Goal: Task Accomplishment & Management: Manage account settings

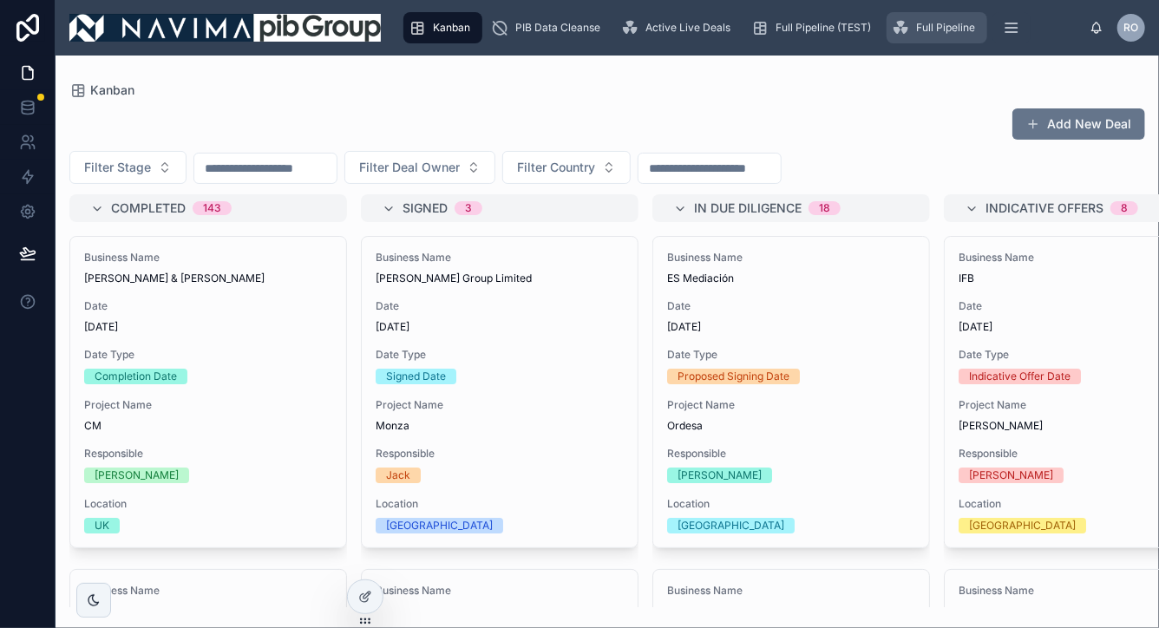
click at [915, 19] on div "Full Pipeline" at bounding box center [937, 28] width 90 height 28
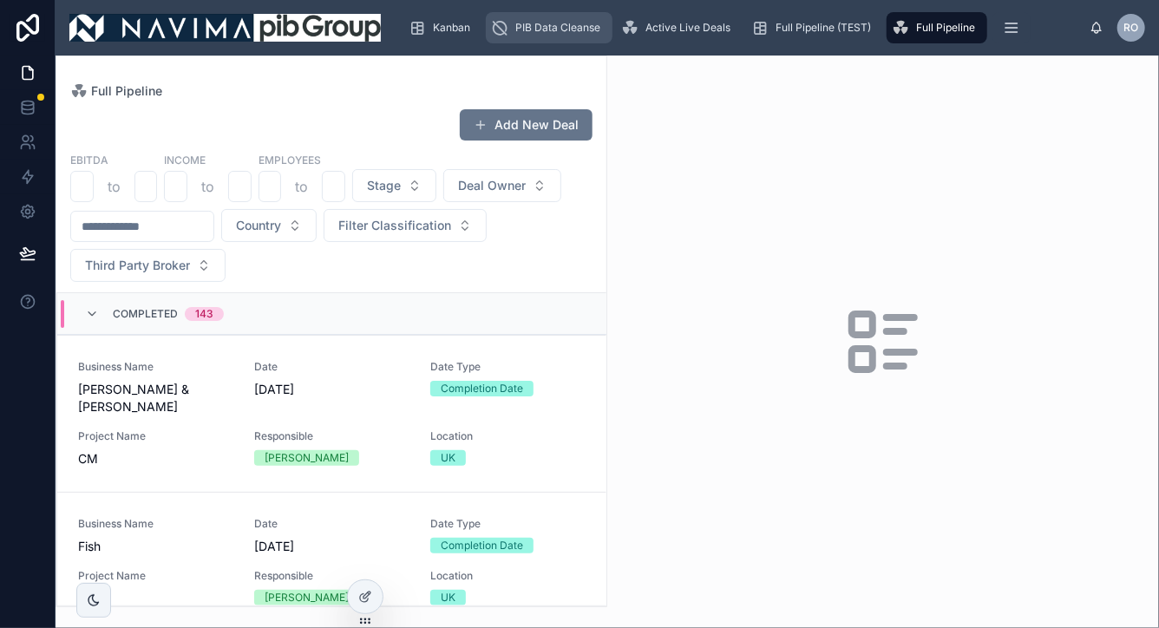
click at [568, 25] on span "PIB Data Cleanse" at bounding box center [557, 28] width 85 height 14
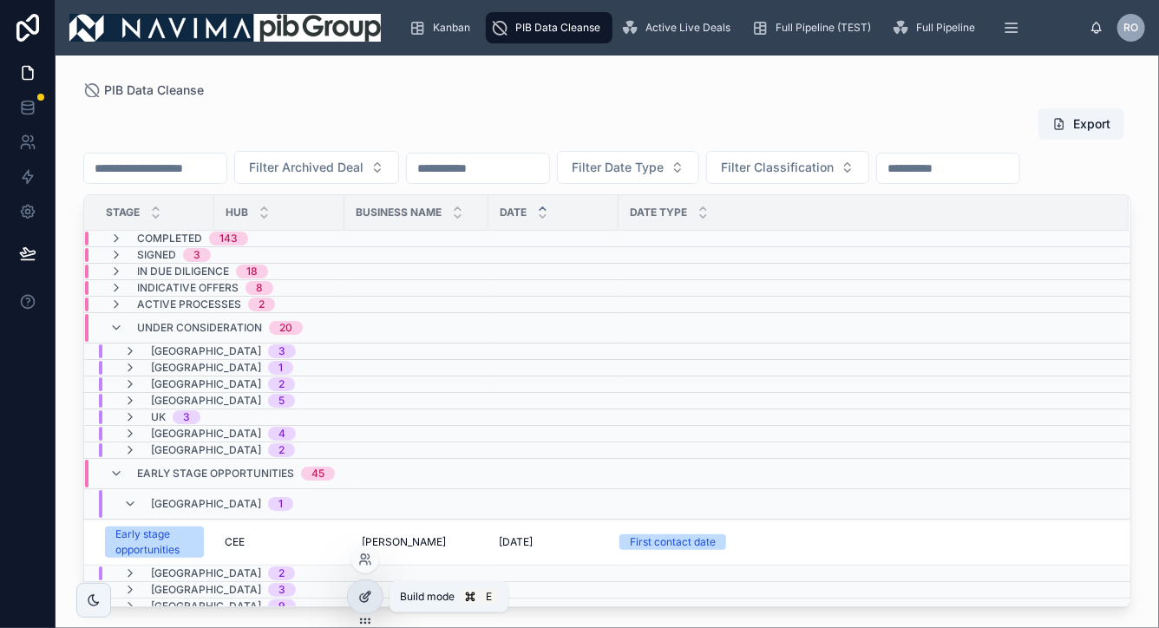
click at [363, 593] on icon at bounding box center [365, 597] width 14 height 14
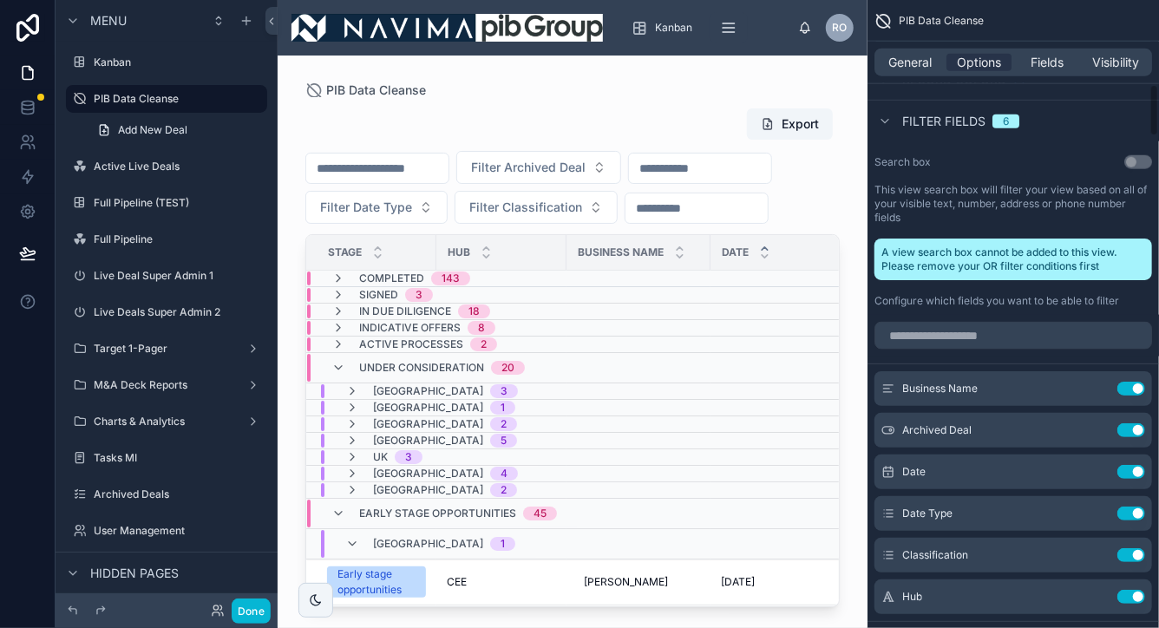
scroll to position [1038, 0]
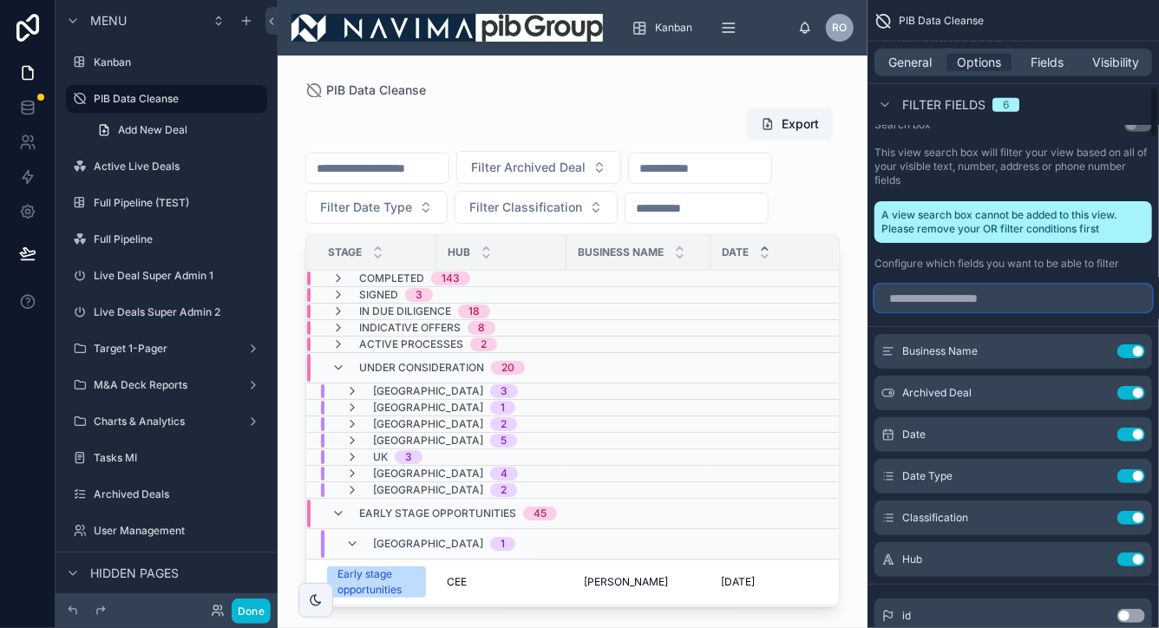
click at [991, 300] on input "scrollable content" at bounding box center [1014, 299] width 278 height 28
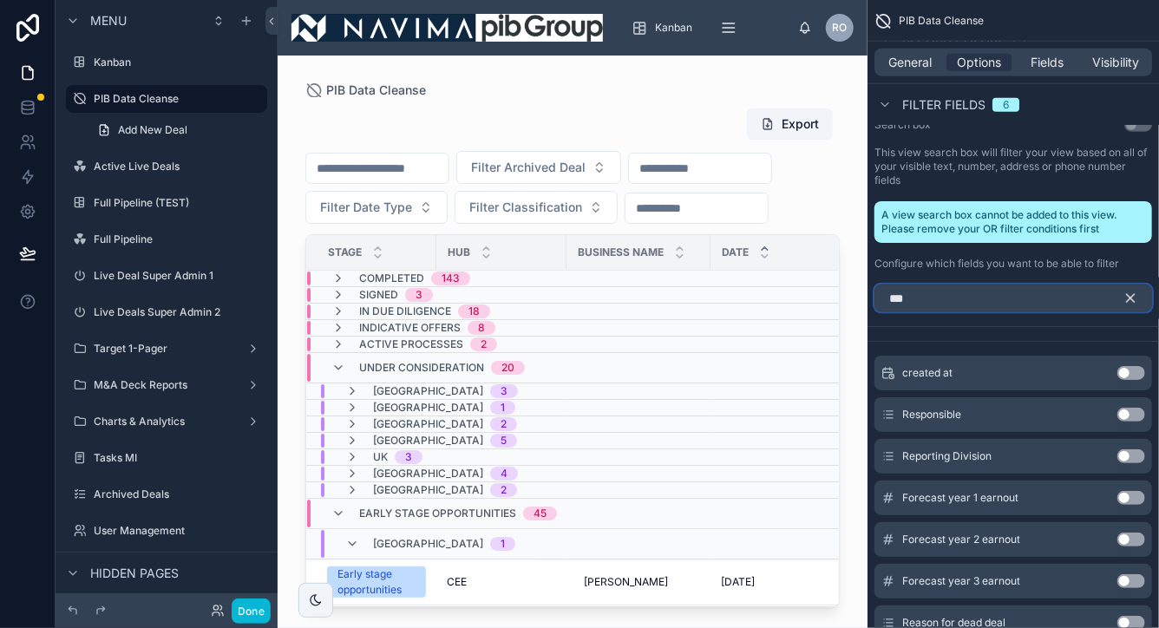
scroll to position [889, 0]
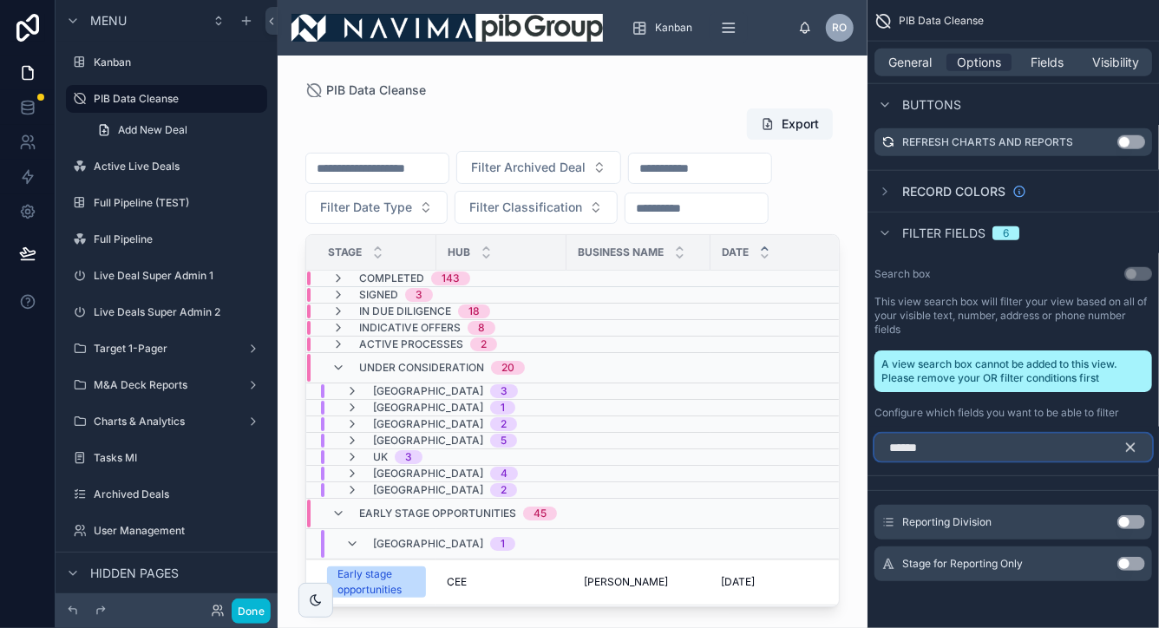
type input "******"
click at [1132, 520] on button "Use setting" at bounding box center [1132, 522] width 28 height 14
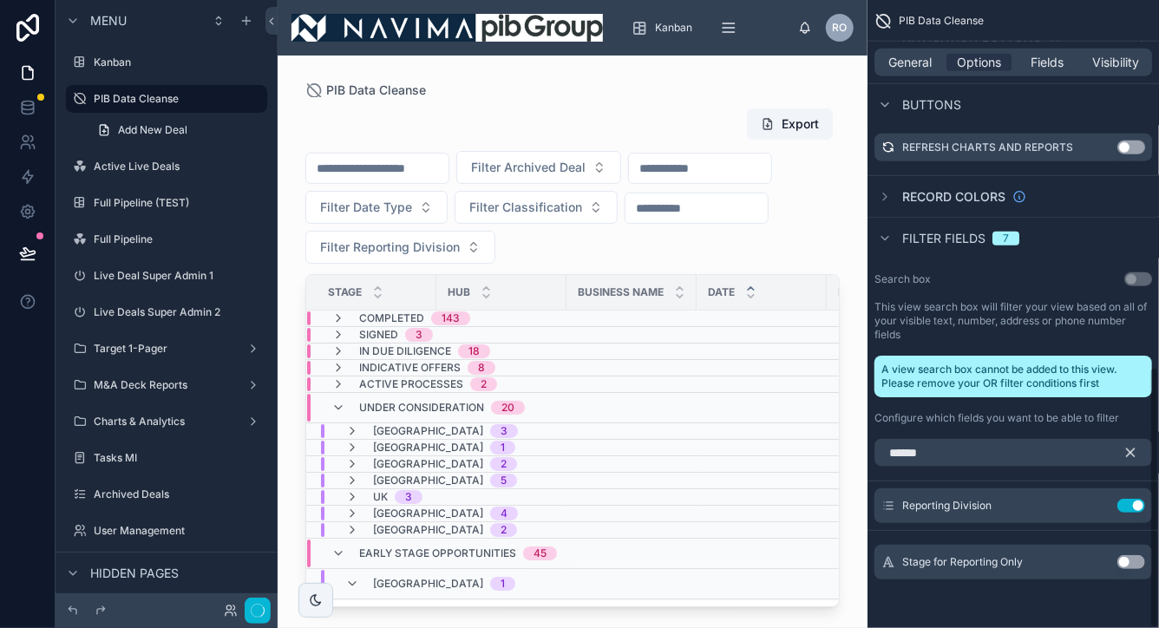
scroll to position [882, 0]
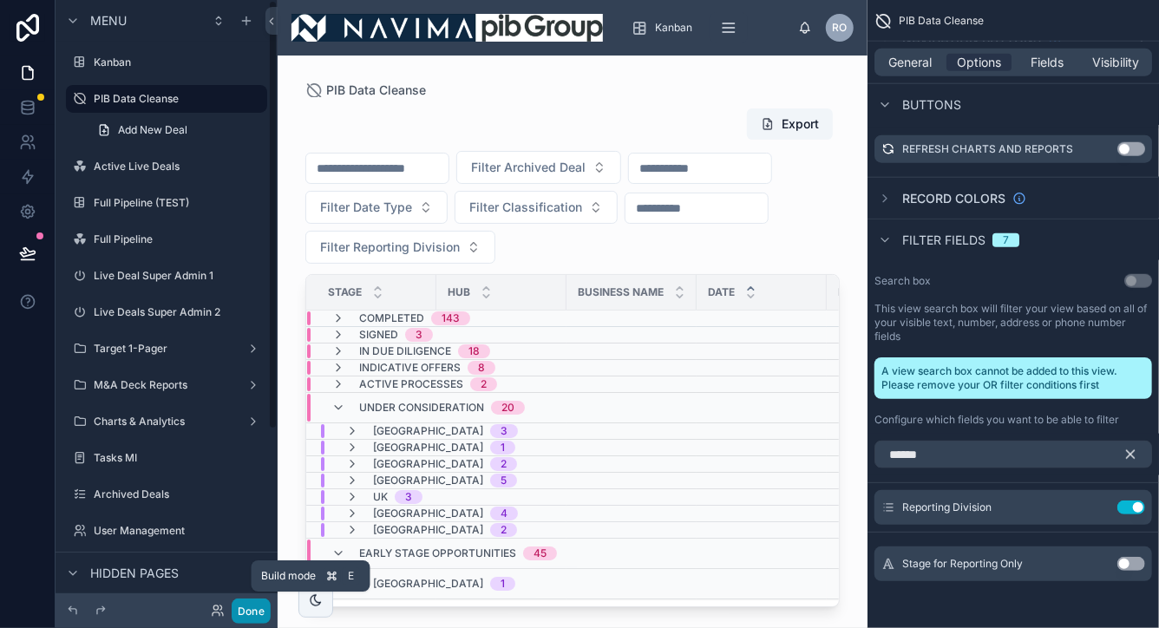
click at [261, 607] on button "Done" at bounding box center [251, 611] width 39 height 25
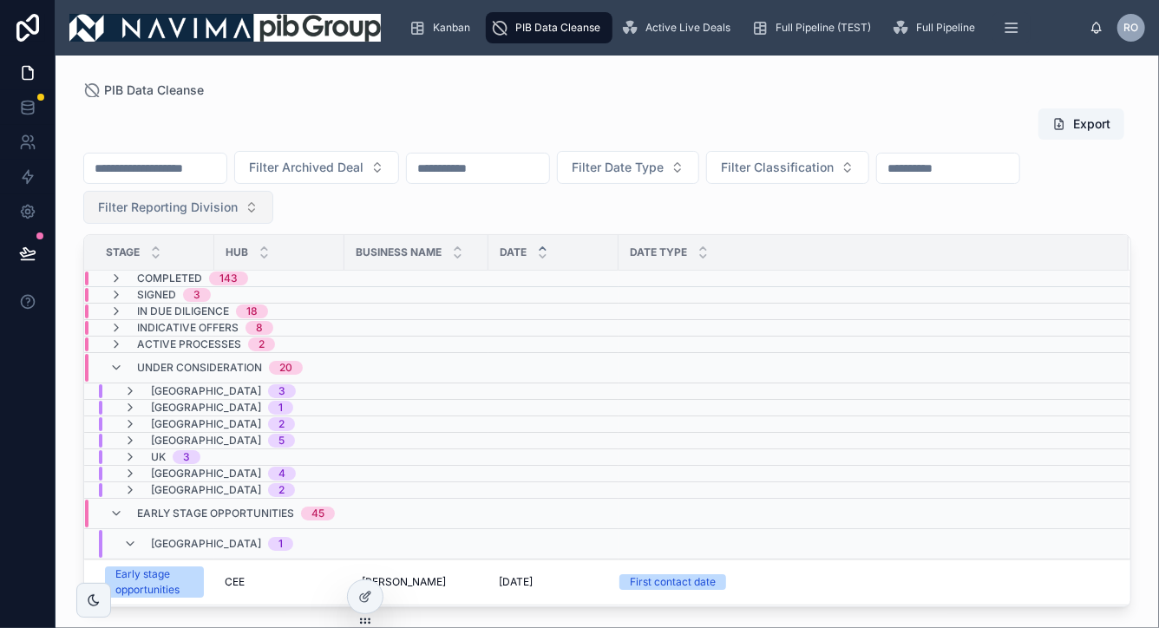
click at [249, 207] on button "Filter Reporting Division" at bounding box center [178, 207] width 190 height 33
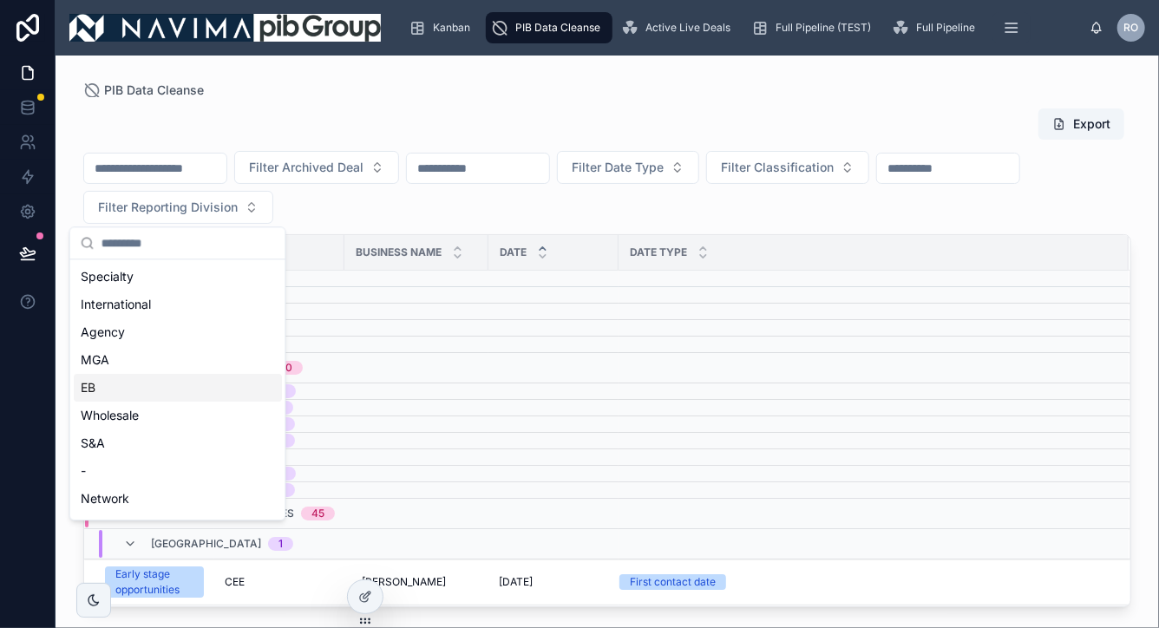
click at [132, 382] on div "EB" at bounding box center [178, 388] width 208 height 28
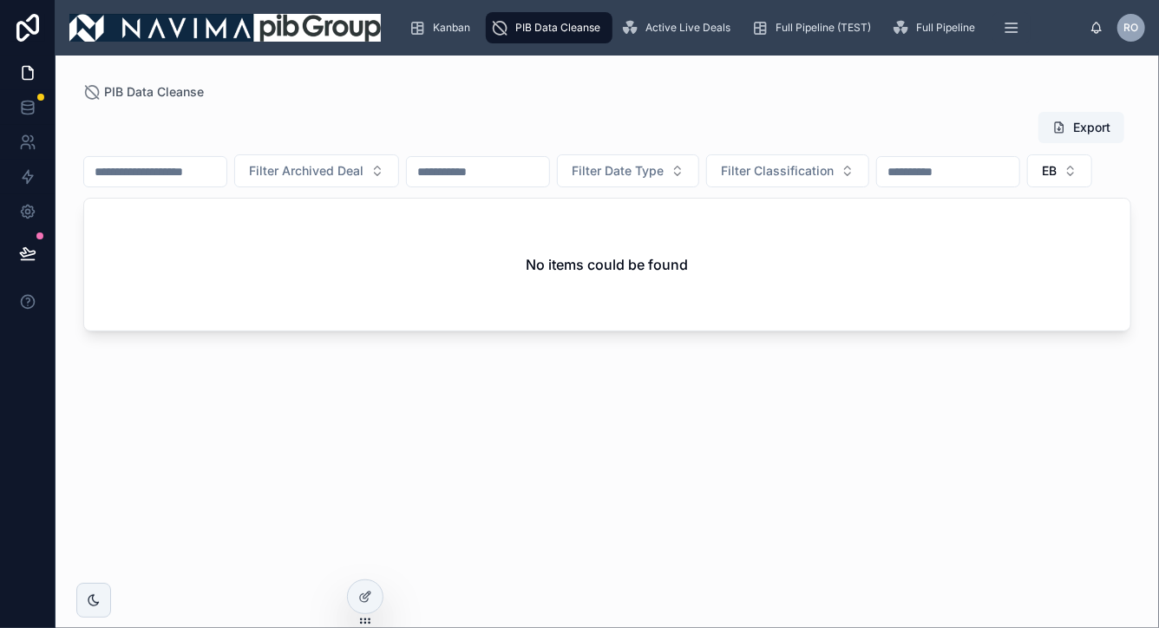
click at [555, 28] on span "PIB Data Cleanse" at bounding box center [557, 28] width 85 height 14
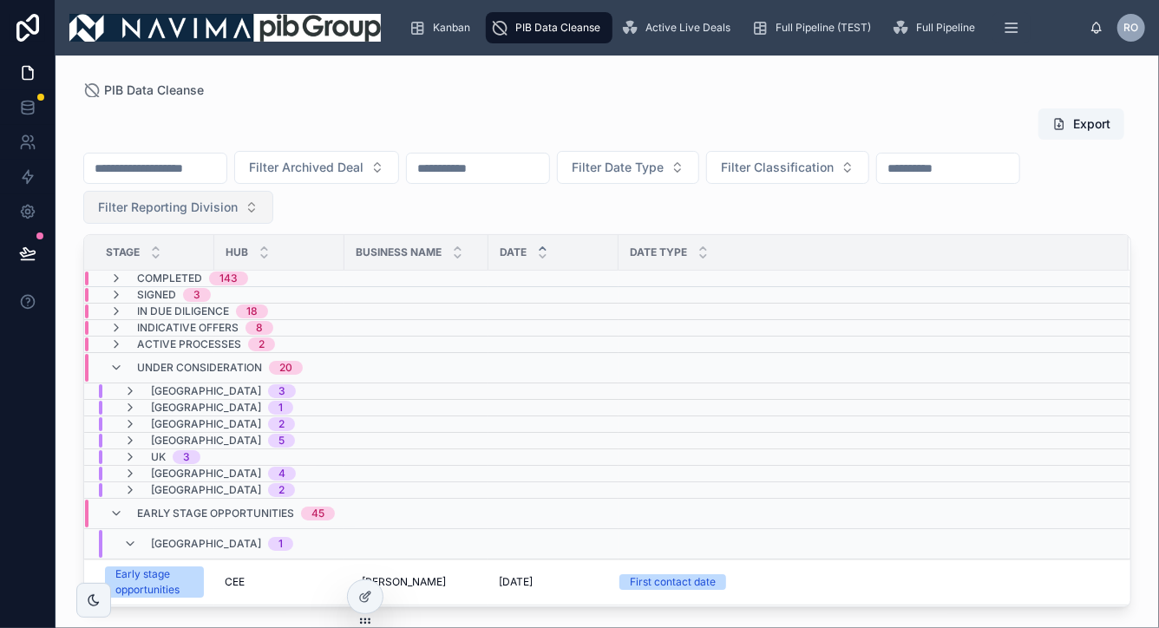
click at [244, 209] on button "Filter Reporting Division" at bounding box center [178, 207] width 190 height 33
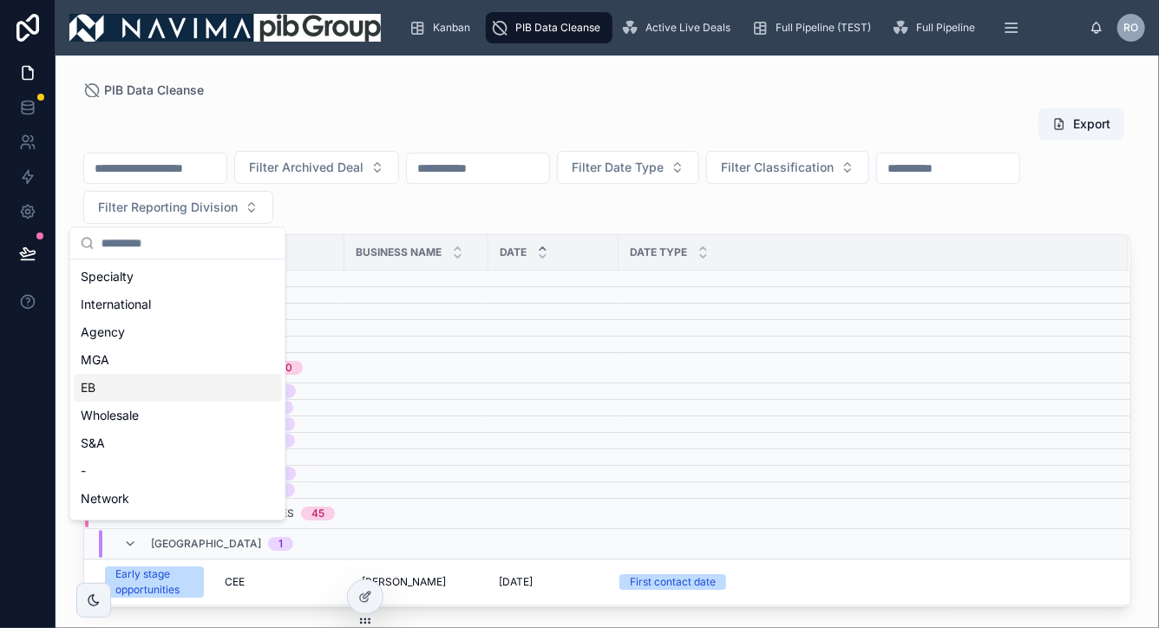
click at [146, 389] on div "EB" at bounding box center [178, 388] width 208 height 28
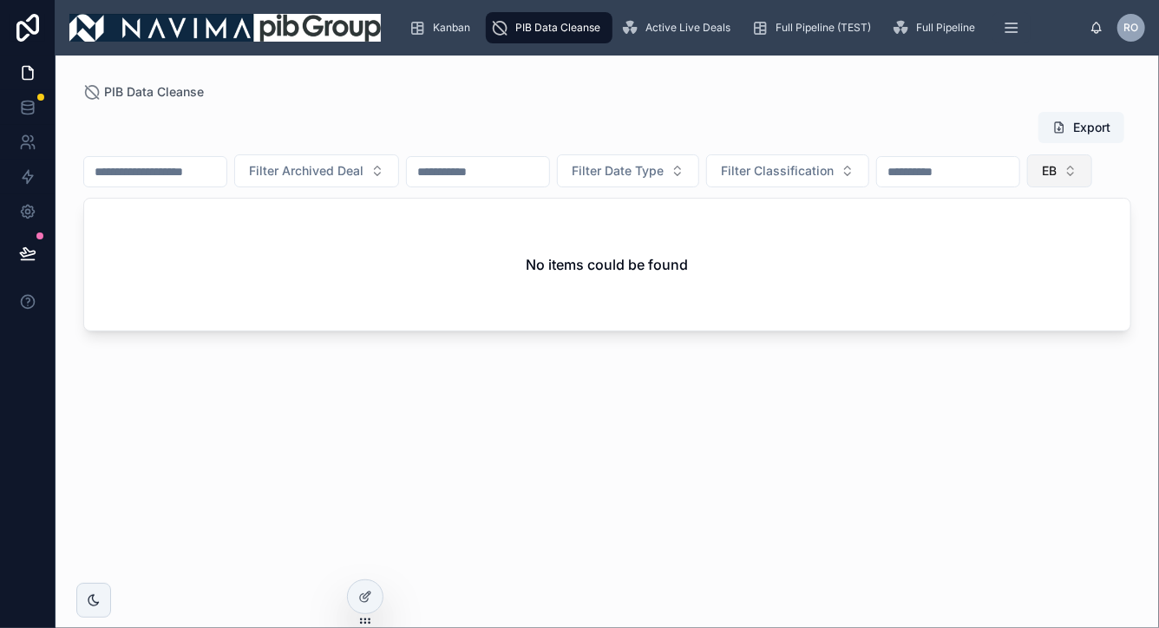
click at [1028, 187] on button "EB" at bounding box center [1060, 170] width 65 height 33
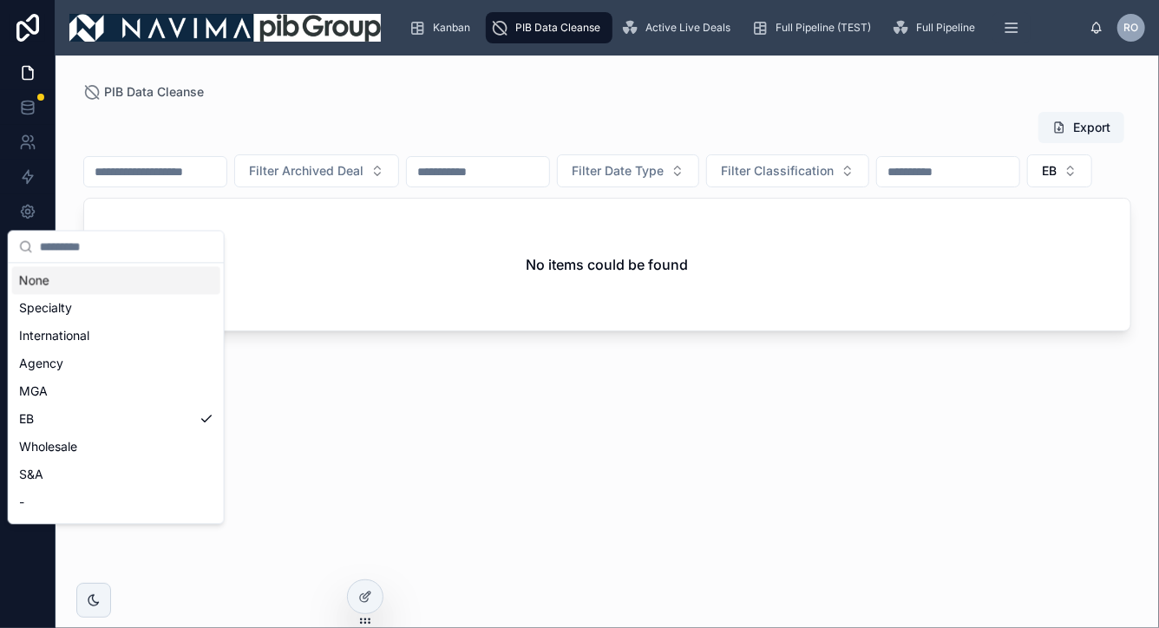
click at [384, 187] on div "Filter Archived Deal Filter Date Type Filter Classification EB" at bounding box center [607, 170] width 1048 height 33
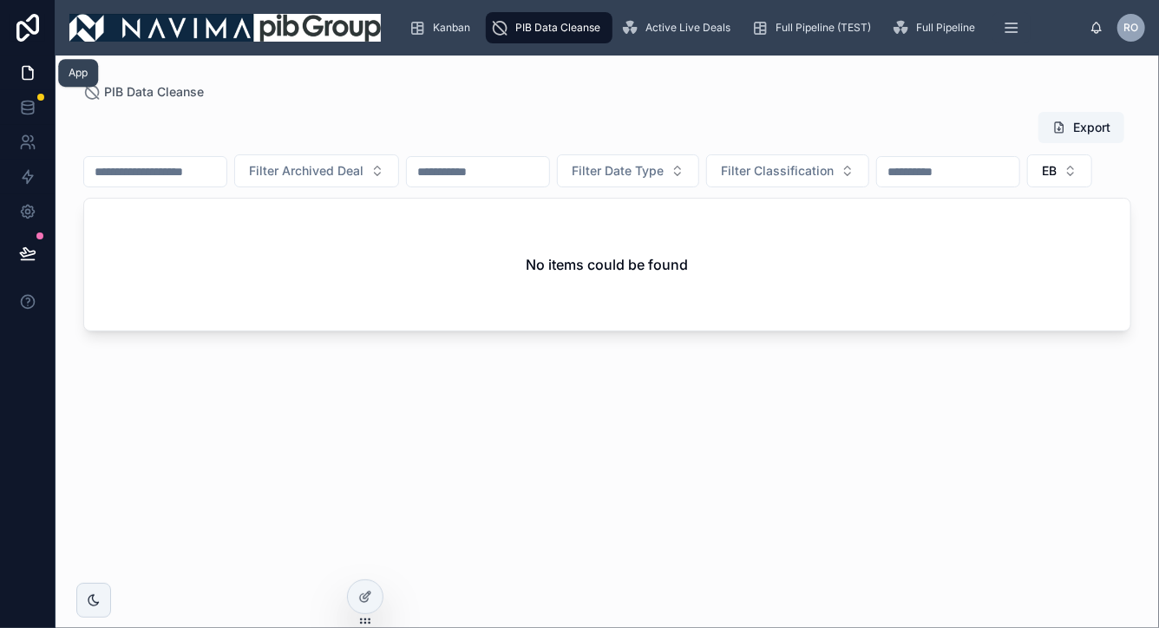
click at [25, 77] on icon at bounding box center [27, 72] width 17 height 17
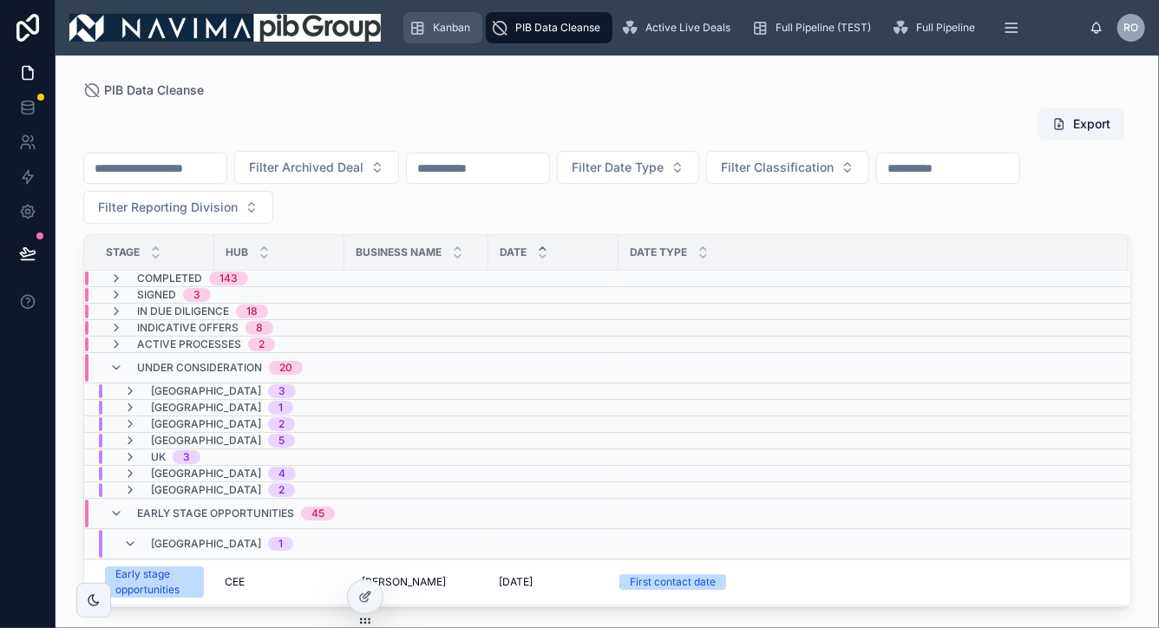
click at [435, 28] on span "Kanban" at bounding box center [451, 28] width 37 height 14
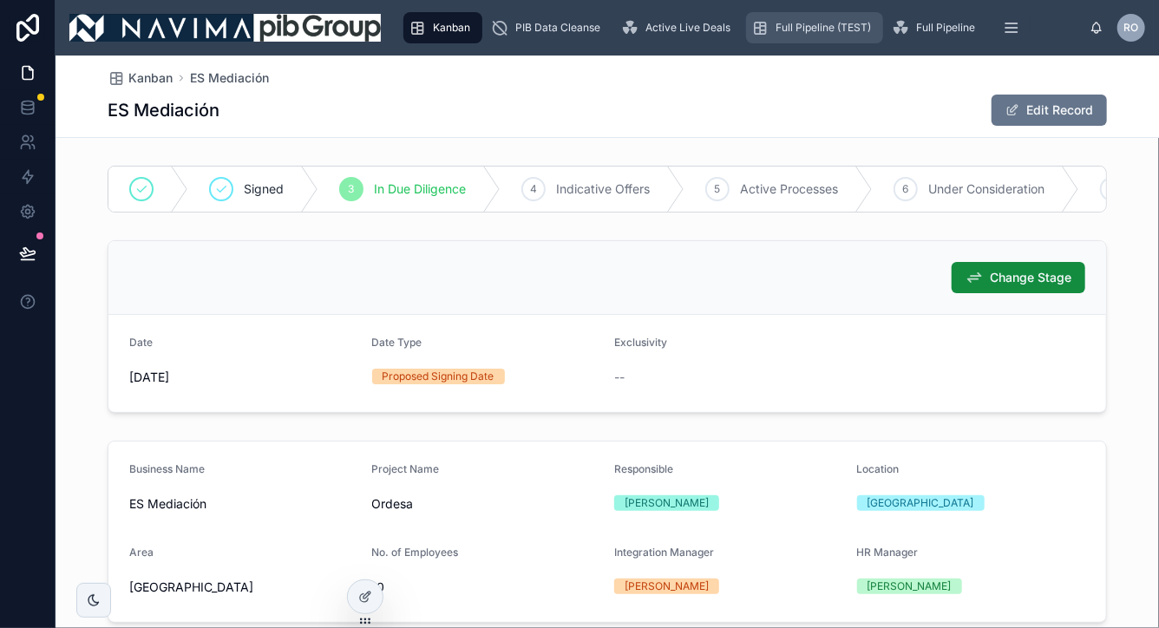
click at [799, 31] on span "Full Pipeline (TEST)" at bounding box center [823, 28] width 95 height 14
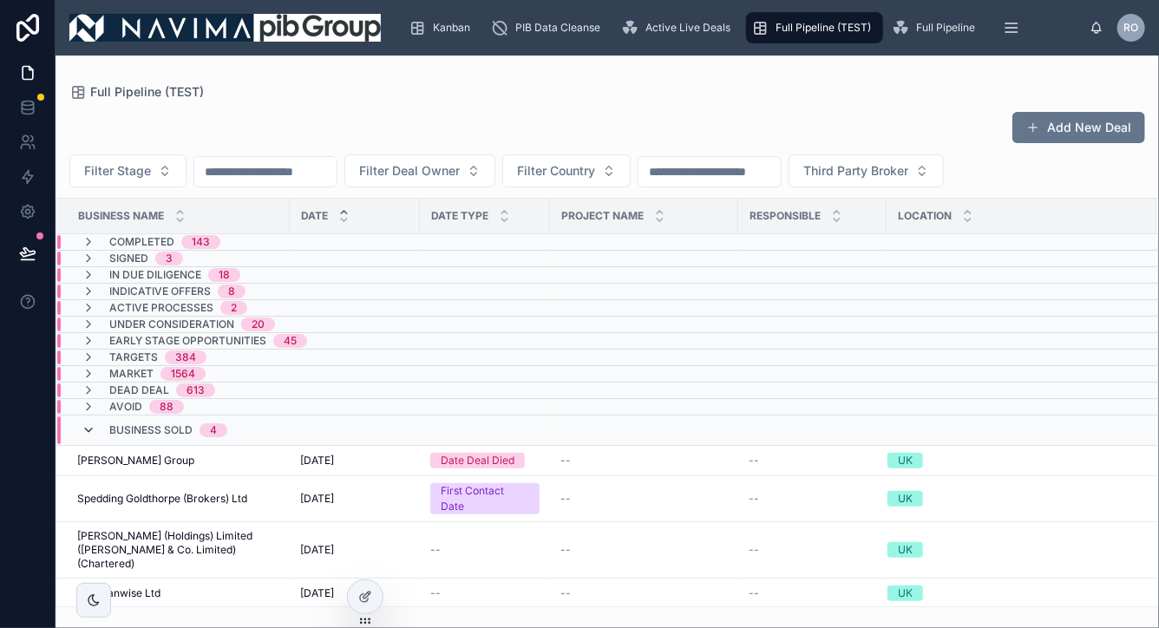
click at [89, 430] on icon at bounding box center [89, 431] width 14 height 14
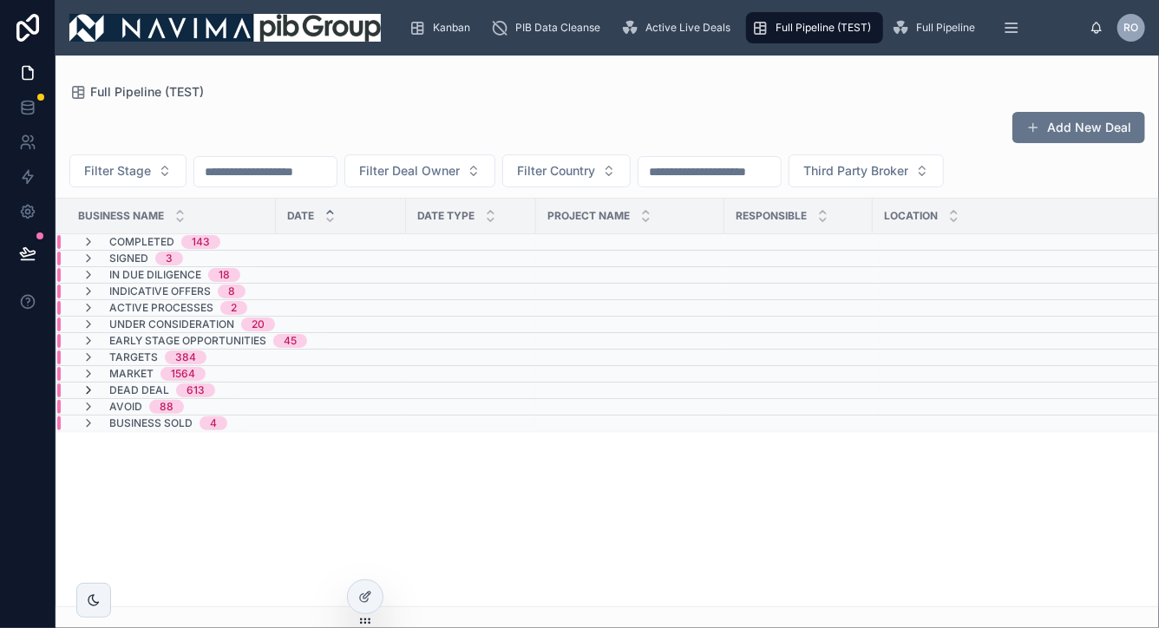
click at [93, 386] on icon at bounding box center [89, 391] width 14 height 14
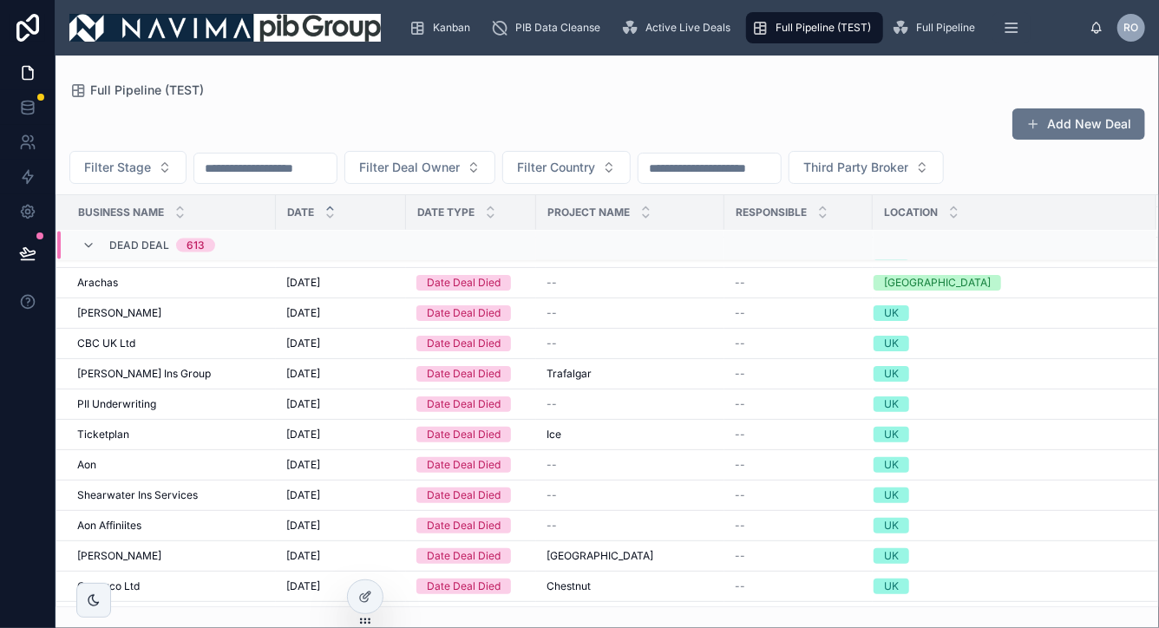
scroll to position [1612, 0]
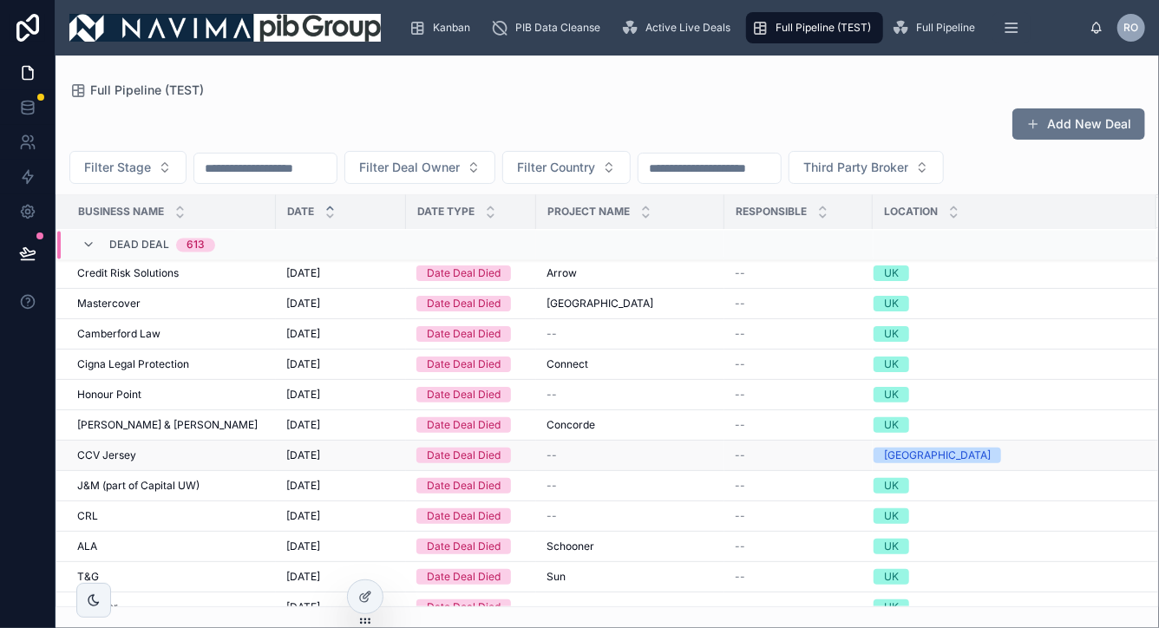
click at [320, 457] on span "[DATE]" at bounding box center [303, 456] width 34 height 14
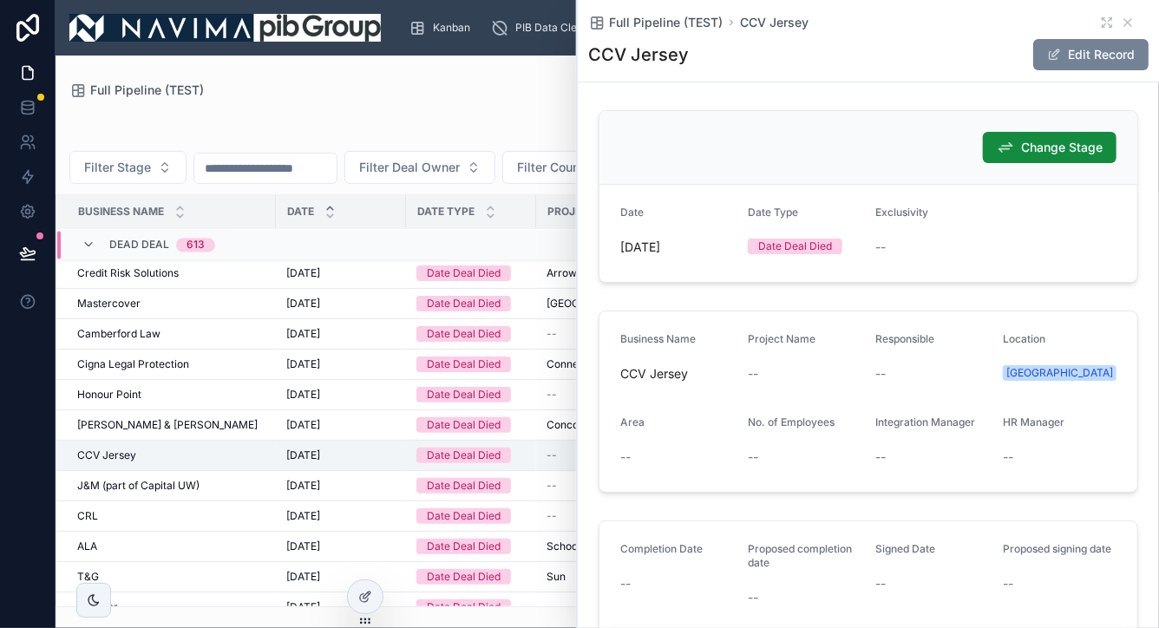
click at [1098, 54] on button "Edit Record" at bounding box center [1091, 54] width 115 height 31
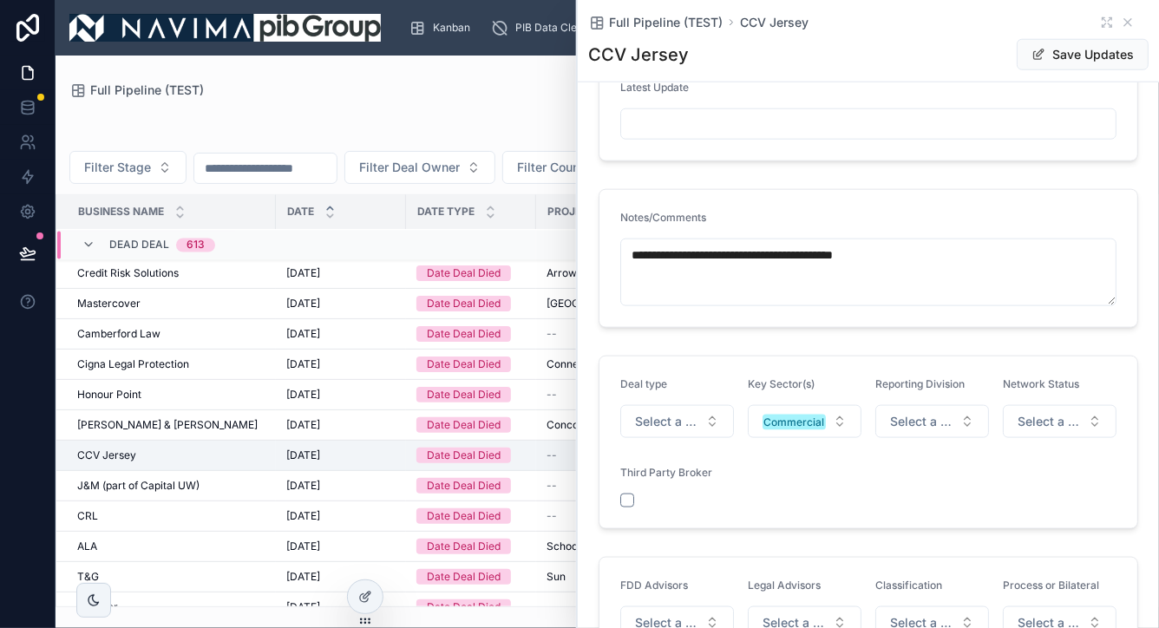
scroll to position [849, 0]
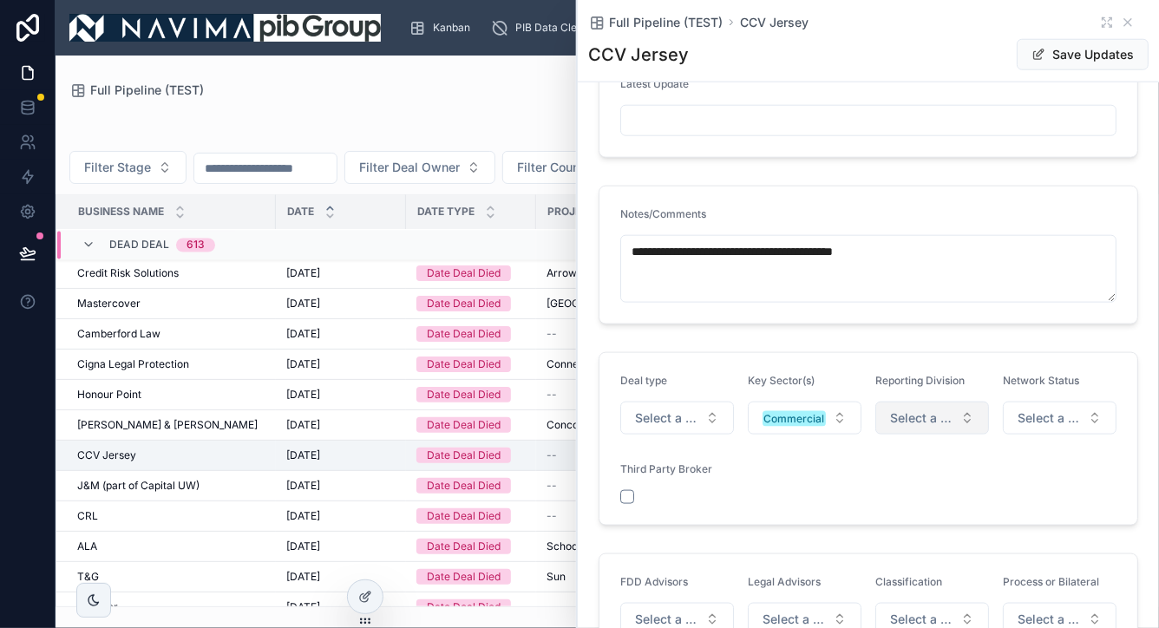
click at [973, 419] on button "Select a Reporting Division" at bounding box center [933, 418] width 114 height 33
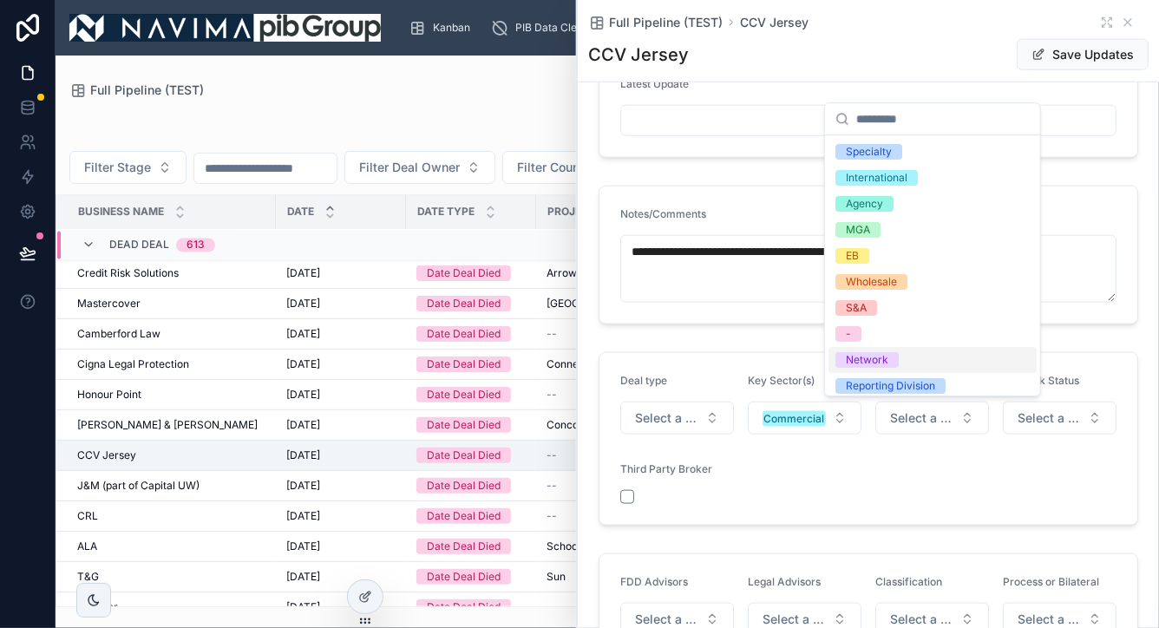
click at [463, 75] on div "Full Pipeline (TEST) Add New Deal Filter Stage Filter Deal Owner Filter Country…" at bounding box center [608, 332] width 1104 height 552
